Goal: Find specific page/section: Find specific page/section

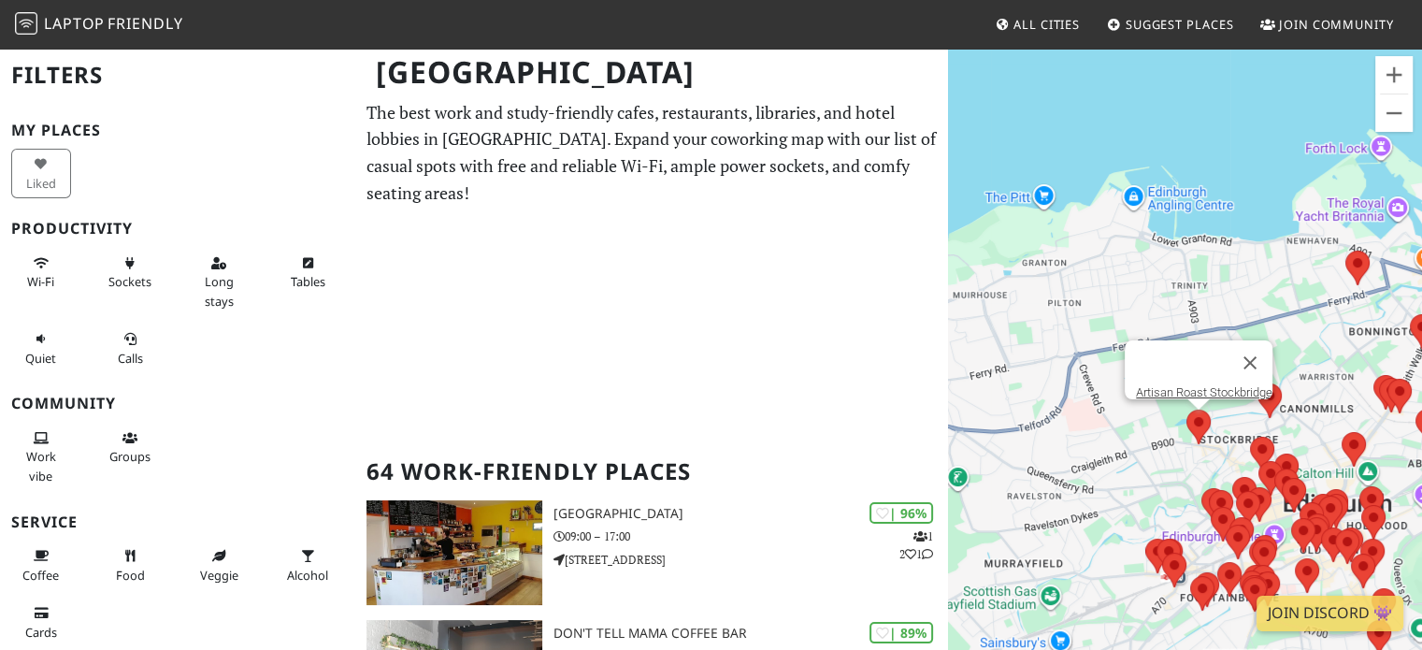
click at [1187, 410] on area at bounding box center [1187, 410] width 0 height 0
click at [1258, 383] on area at bounding box center [1258, 383] width 0 height 0
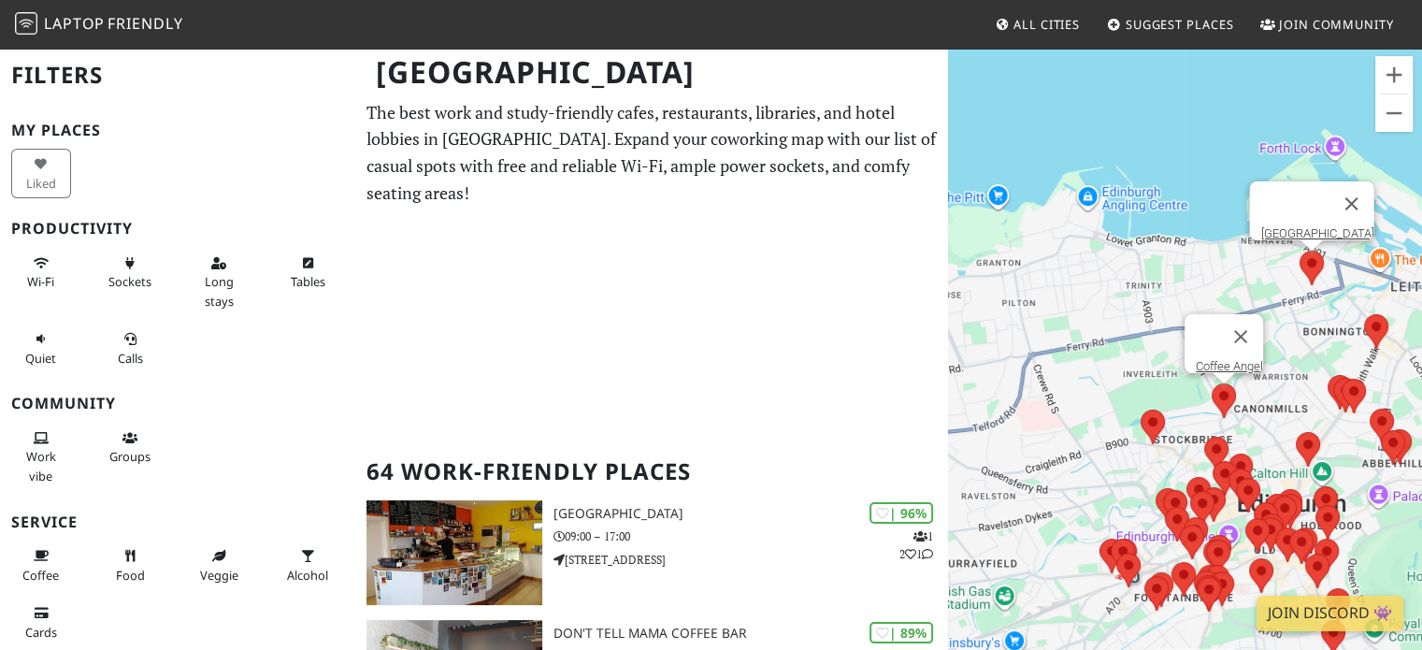
click at [1300, 251] on area at bounding box center [1300, 251] width 0 height 0
click at [1295, 226] on link "[GEOGRAPHIC_DATA]" at bounding box center [1317, 233] width 113 height 14
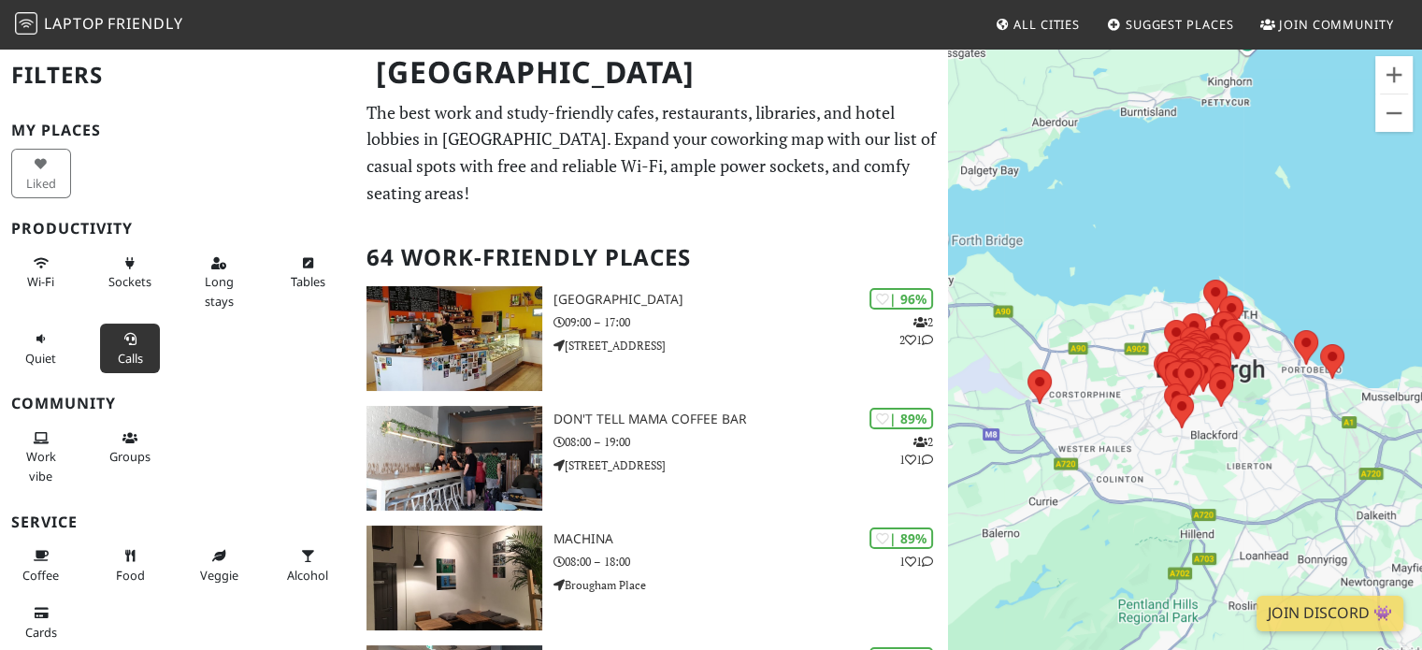
click at [128, 346] on button "Calls" at bounding box center [130, 349] width 60 height 50
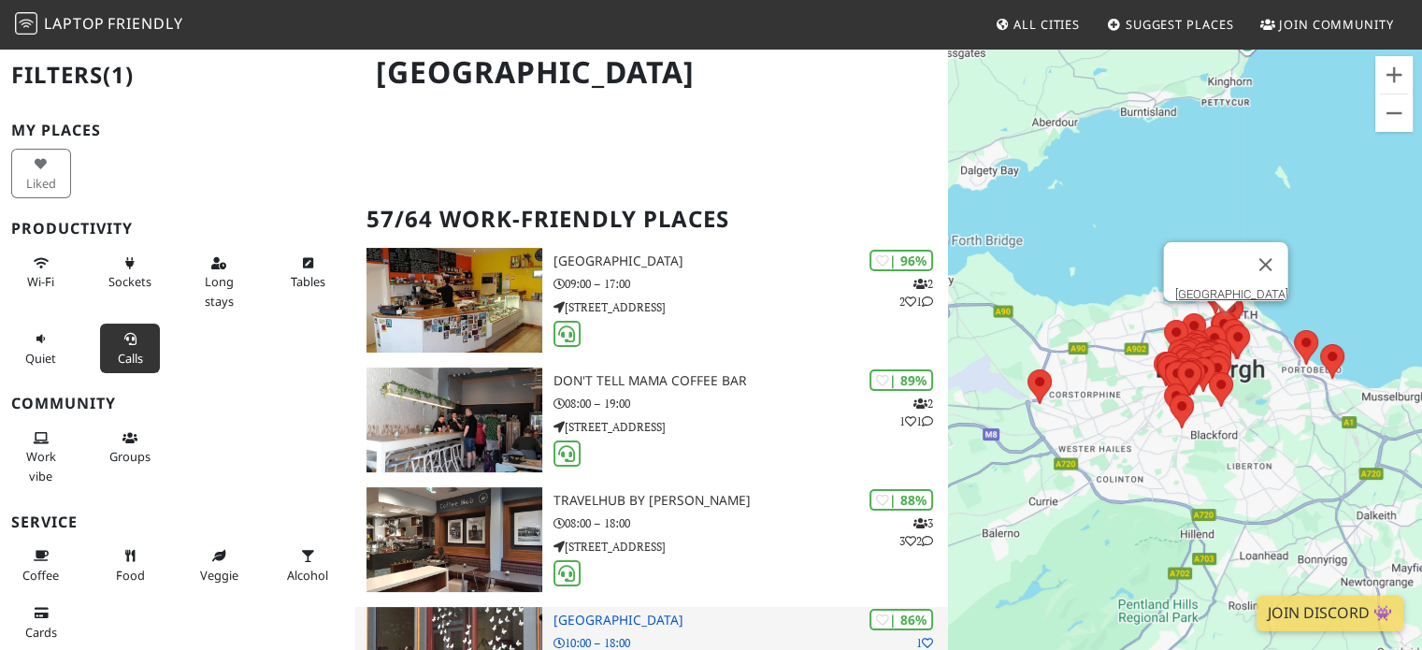
scroll to position [256, 0]
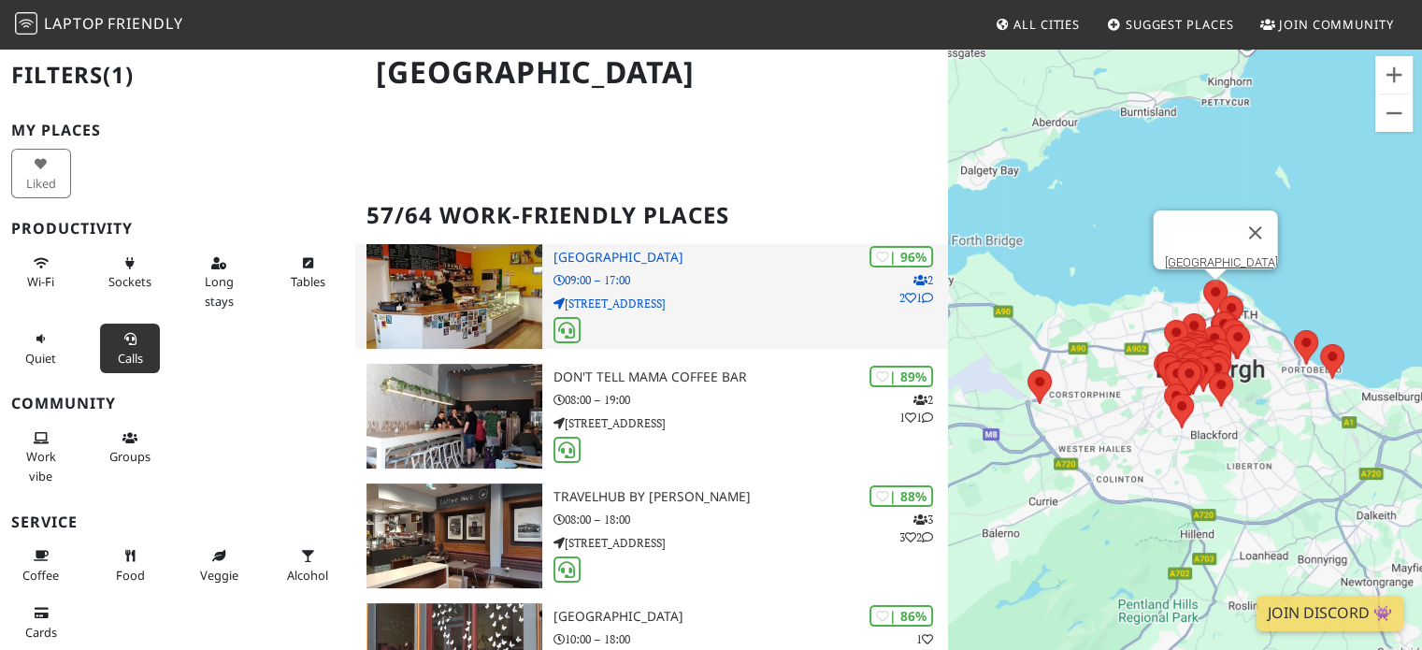
click at [652, 298] on p "[STREET_ADDRESS]" at bounding box center [752, 304] width 396 height 18
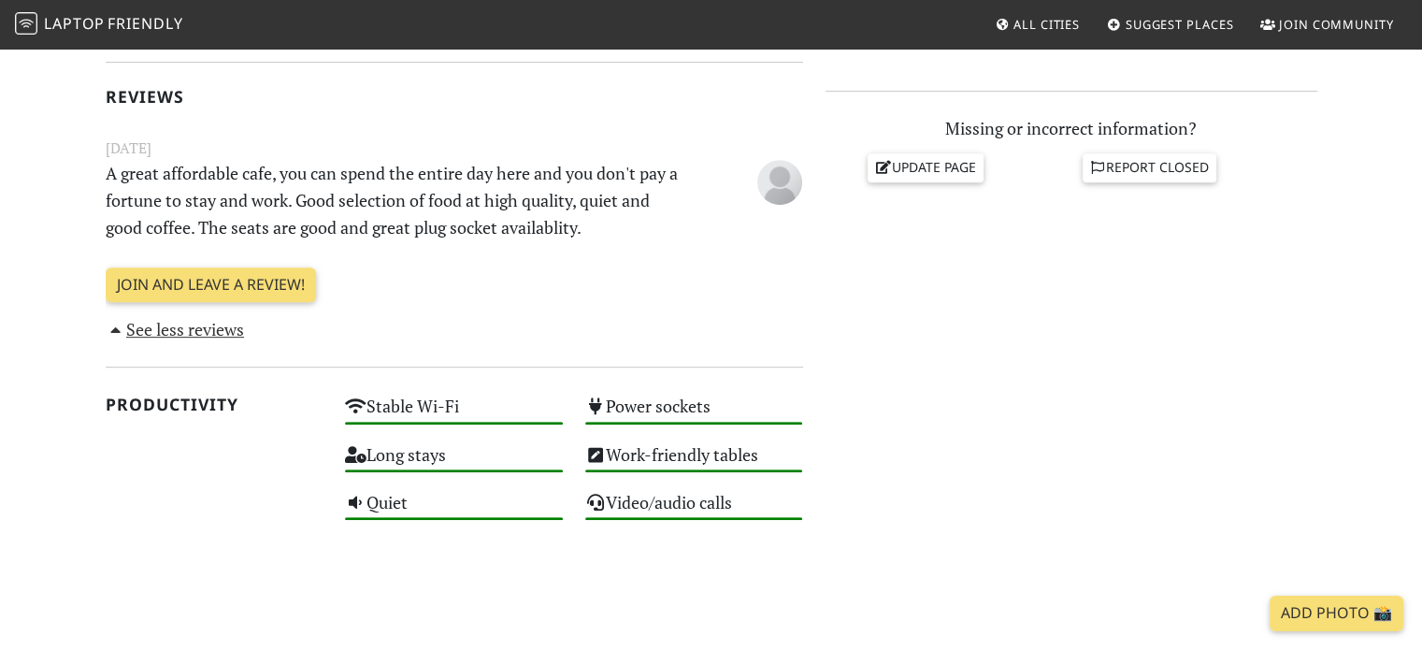
scroll to position [796, 0]
